Goal: Task Accomplishment & Management: Complete application form

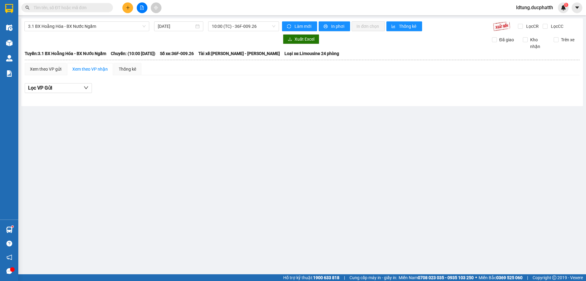
type input "0"
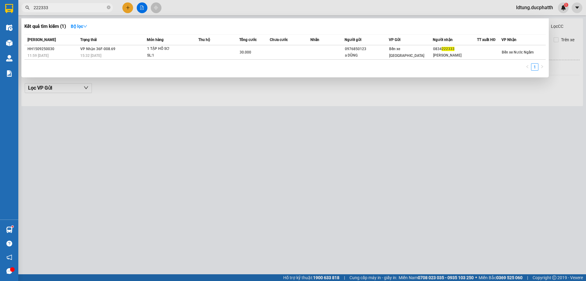
type input "222333"
click at [130, 9] on div at bounding box center [293, 140] width 586 height 281
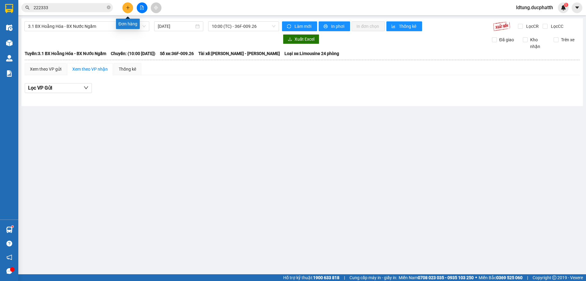
click at [129, 9] on icon "plus" at bounding box center [128, 7] width 4 height 4
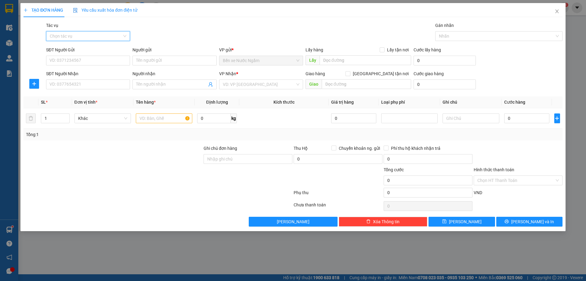
drag, startPoint x: 114, startPoint y: 34, endPoint x: 110, endPoint y: 41, distance: 8.1
click at [114, 34] on input "Tác vụ" at bounding box center [86, 35] width 72 height 9
click at [91, 49] on div "Nhập hàng lên xe" at bounding box center [88, 48] width 77 height 7
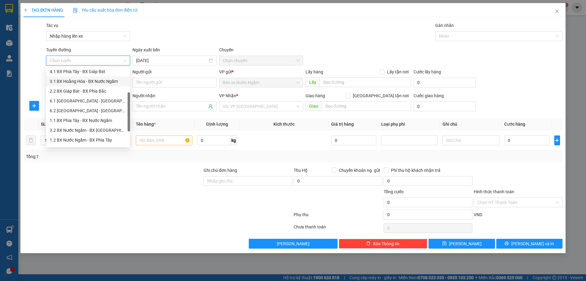
scroll to position [49, 0]
click at [106, 120] on div "1.2 BX Nước Ngầm - BX Phía Tây" at bounding box center [88, 121] width 77 height 7
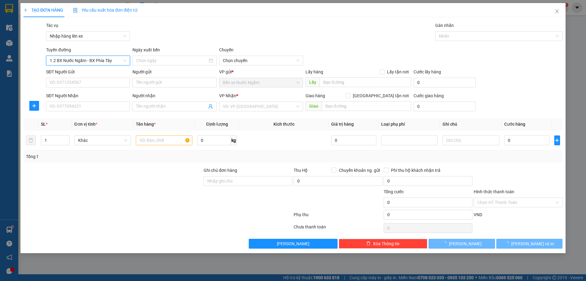
type input "[DATE]"
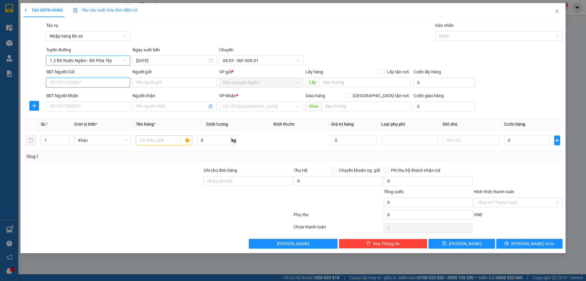
click at [111, 82] on input "SĐT Người Gửi" at bounding box center [88, 83] width 84 height 10
click at [83, 93] on div "0986319219 - ANH ĐỊNH" at bounding box center [88, 94] width 77 height 7
type input "0986319219"
type input "ANH ĐỊNH"
type input "0986319219"
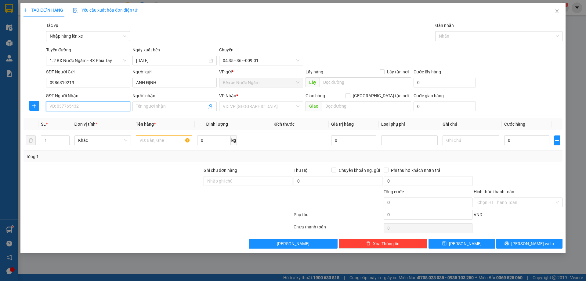
click at [88, 108] on input "SĐT Người Nhận" at bounding box center [88, 106] width 84 height 10
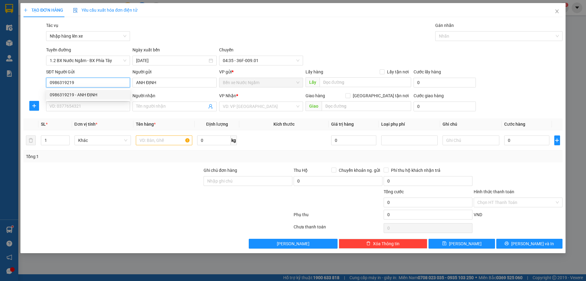
drag, startPoint x: 73, startPoint y: 82, endPoint x: 38, endPoint y: 79, distance: 35.2
click at [38, 79] on div "SĐT Người Gửi 0986319219 Người gửi ANH ĐỊNH VP gửi * Bến xe Nước Ngầm Lấy hàng …" at bounding box center [293, 78] width 541 height 21
click at [82, 107] on input "SĐT Người Nhận" at bounding box center [88, 106] width 84 height 10
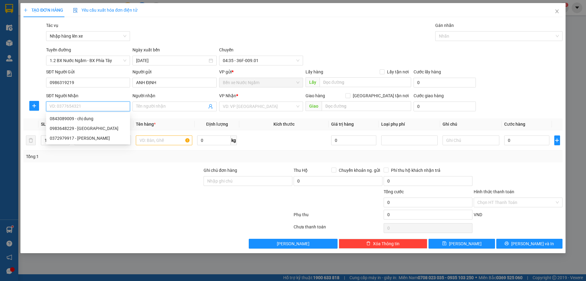
paste input "0986319219"
type input "0986319219"
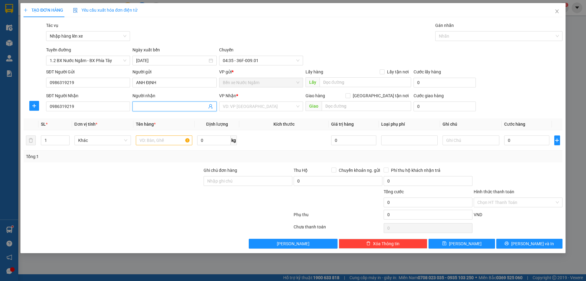
click at [162, 108] on input "Người nhận" at bounding box center [171, 106] width 71 height 7
click at [164, 108] on input "Người nhận" at bounding box center [171, 106] width 71 height 7
click at [165, 108] on input "Người nhận" at bounding box center [171, 106] width 71 height 7
click at [166, 144] on input "text" at bounding box center [164, 140] width 57 height 10
type input "QUẬN DÂY DIỆN"
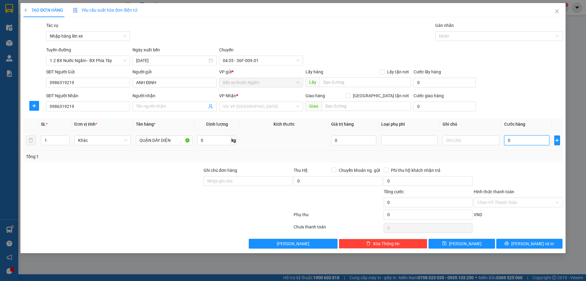
click at [522, 142] on input "0" at bounding box center [528, 140] width 46 height 10
click at [536, 139] on input "0" at bounding box center [528, 140] width 46 height 10
type input "01"
type input "1"
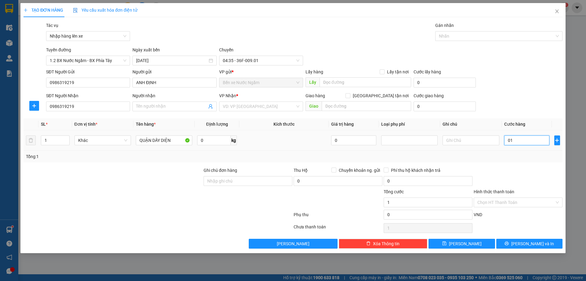
type input "015"
type input "15"
type input "0.150"
type input "150"
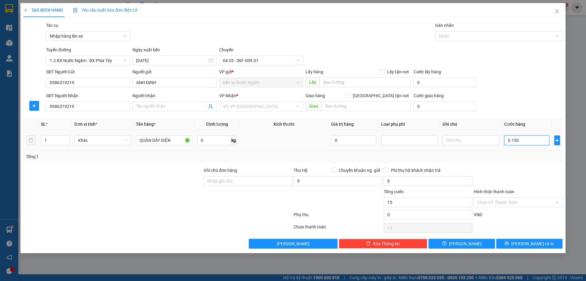
type input "150"
type input "01.500"
type input "1.500"
type input "015.000"
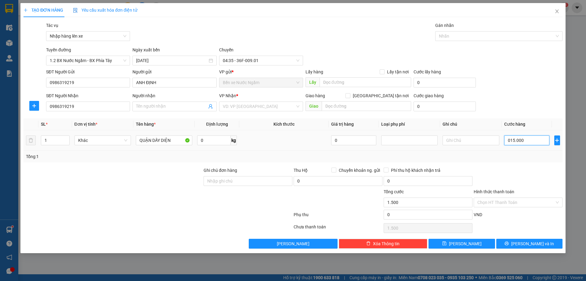
type input "15.000"
type input "0.150.000"
type input "150.000"
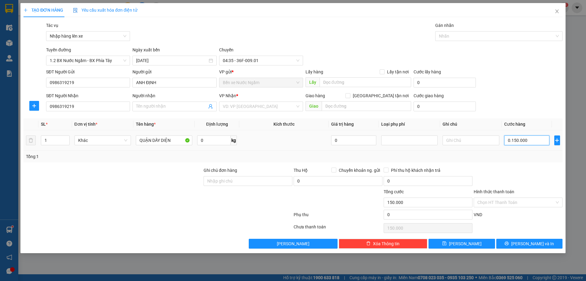
type input "015.000"
type input "15.000"
type input "01.500"
type input "1.500"
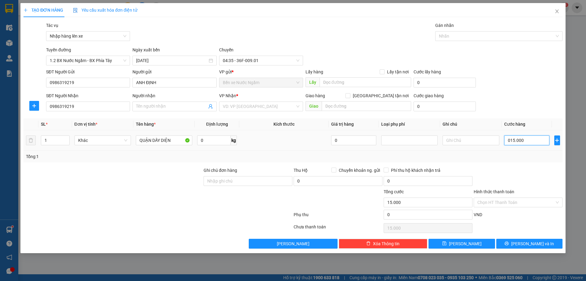
type input "1.500"
type input "0.150"
type input "150"
type input "015"
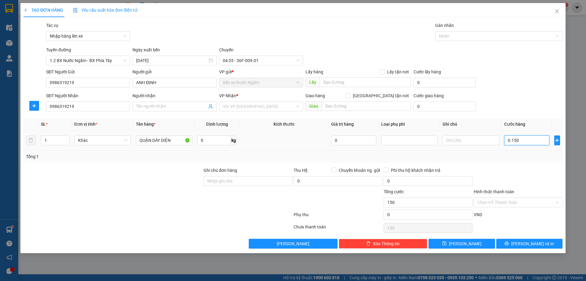
type input "15"
type input "01"
type input "1"
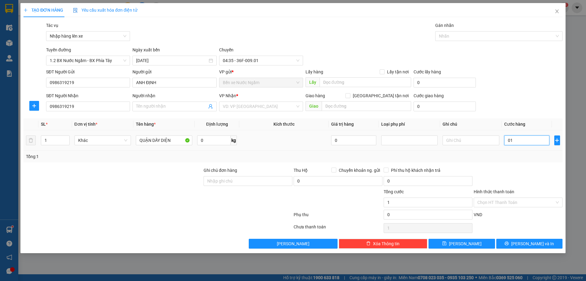
type input "012"
type input "12"
type input "0.120"
type input "120"
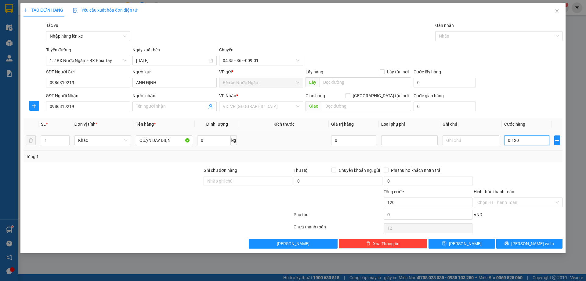
type input "120"
type input "01.200"
type input "1.200"
type input "012.000"
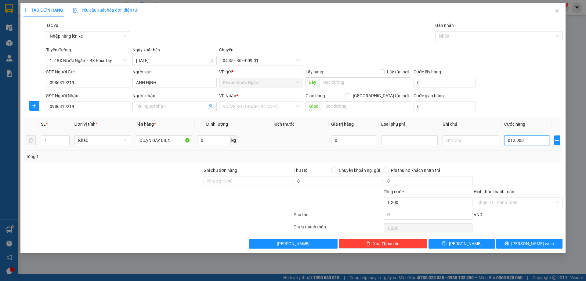
type input "12.000"
type input "0.120.000"
type input "120.000"
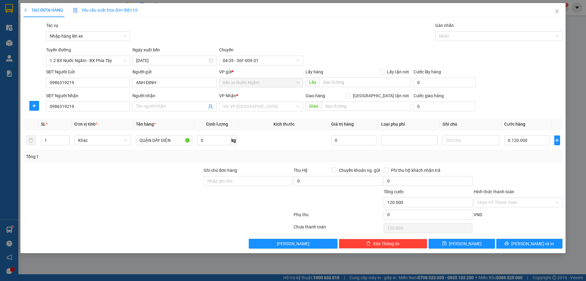
type input "120.000"
click at [265, 184] on input "Ghi chú đơn hàng" at bounding box center [248, 181] width 89 height 10
click at [550, 201] on input "Hình thức thanh toán" at bounding box center [516, 202] width 77 height 9
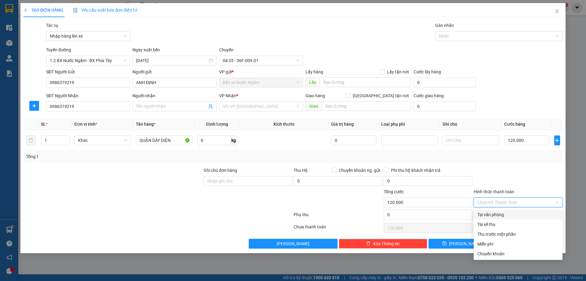
click at [516, 217] on div "Tại văn phòng" at bounding box center [519, 214] width 82 height 7
type input "0"
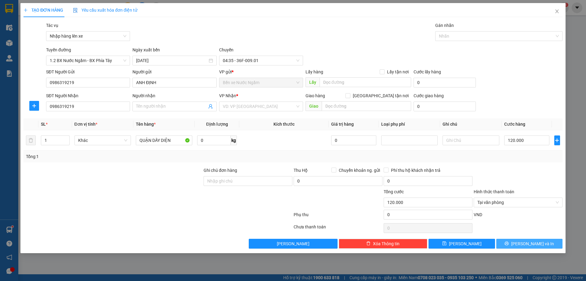
click at [523, 241] on button "[PERSON_NAME] và In" at bounding box center [530, 244] width 66 height 10
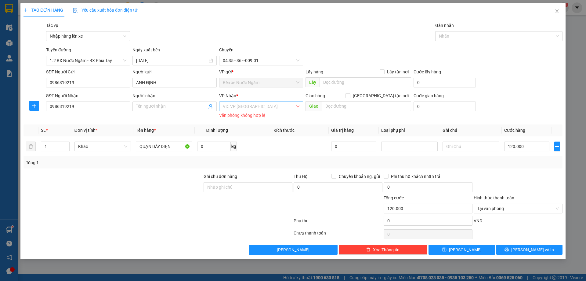
click at [287, 105] on input "search" at bounding box center [259, 106] width 72 height 9
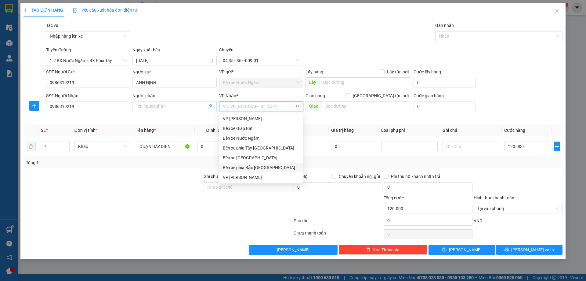
click at [264, 166] on div "Bến xe phía Bắc [GEOGRAPHIC_DATA]" at bounding box center [261, 167] width 77 height 7
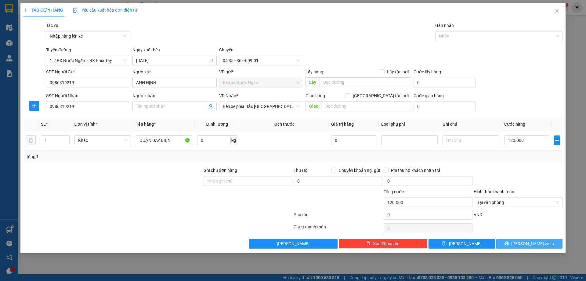
click at [539, 239] on button "[PERSON_NAME] và In" at bounding box center [530, 244] width 66 height 10
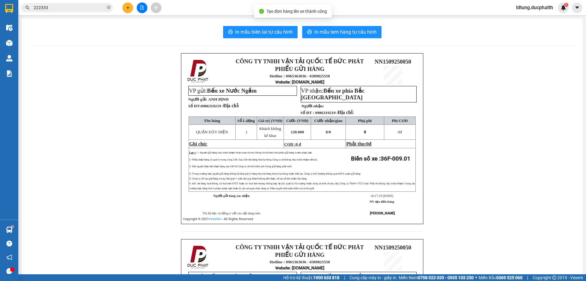
drag, startPoint x: 252, startPoint y: 24, endPoint x: 253, endPoint y: 29, distance: 4.3
click at [253, 26] on div "In mẫu biên lai tự cấu hình In mẫu tem hàng tự cấu hình CÔNG TY TNHH VẬN TẢI QU…" at bounding box center [302, 225] width 561 height 413
click at [253, 29] on span "In mẫu biên lai tự cấu hình" at bounding box center [263, 32] width 57 height 8
